Goal: Navigation & Orientation: Find specific page/section

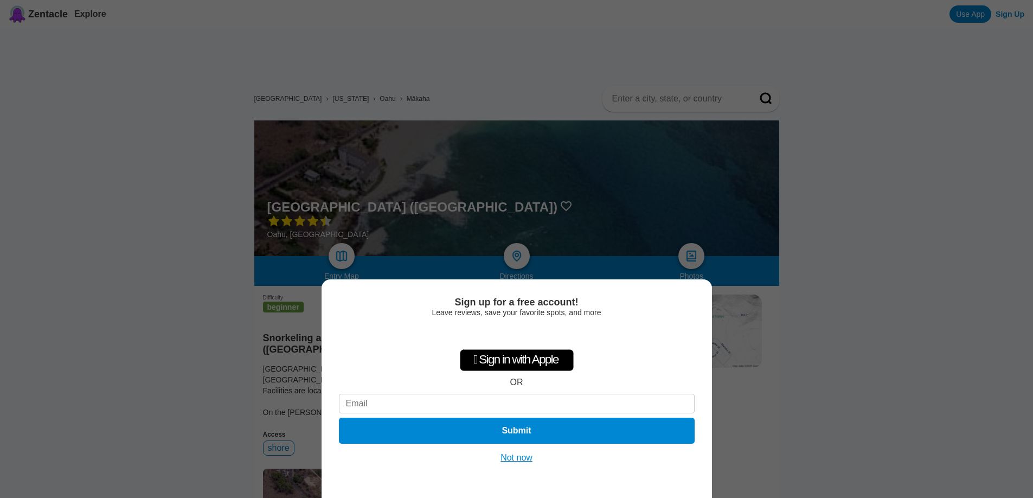
drag, startPoint x: 524, startPoint y: 456, endPoint x: 478, endPoint y: 448, distance: 46.8
click at [523, 456] on button "Not now" at bounding box center [516, 457] width 39 height 11
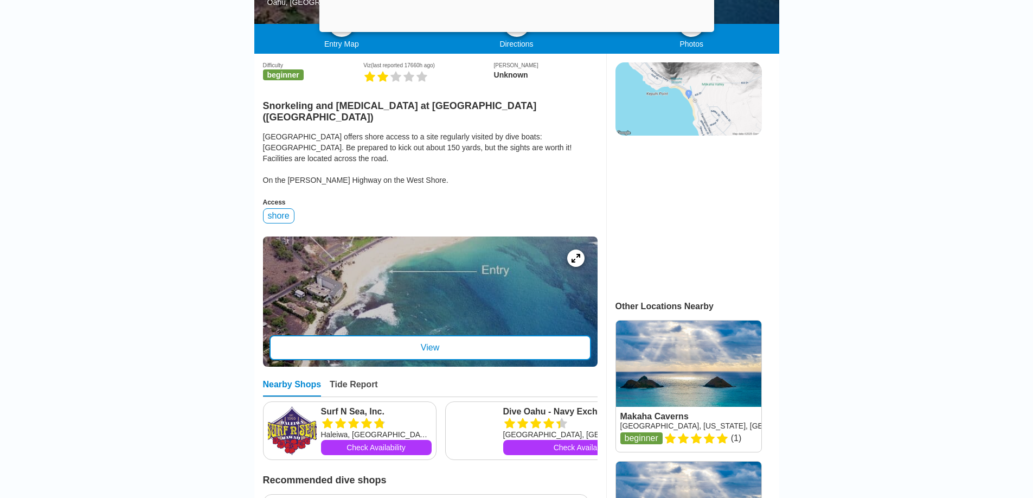
scroll to position [242, 0]
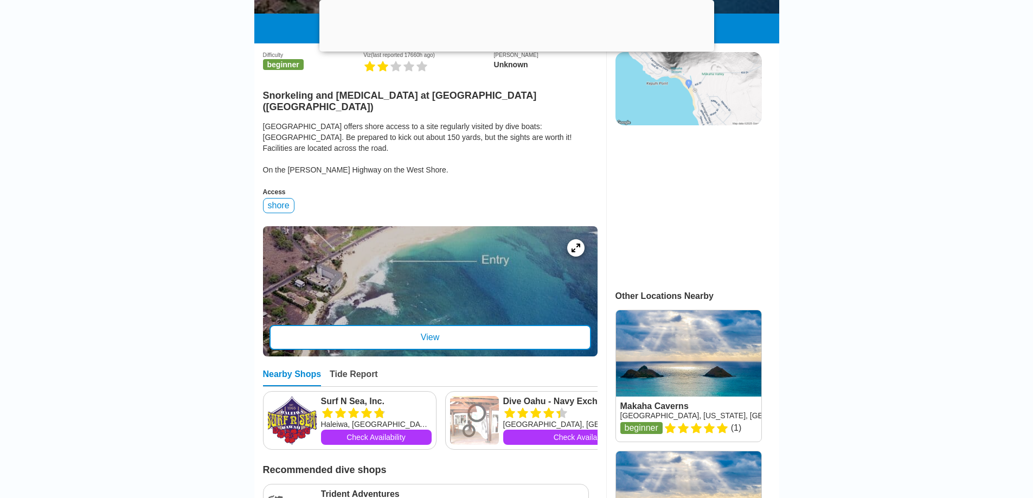
click at [438, 325] on div "View" at bounding box center [431, 337] width 322 height 25
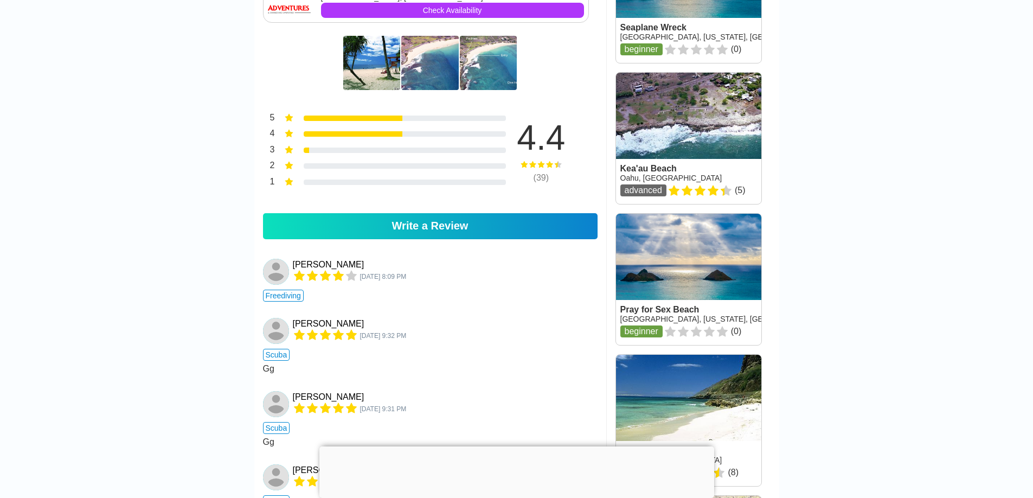
scroll to position [792, 0]
